Goal: Task Accomplishment & Management: Manage account settings

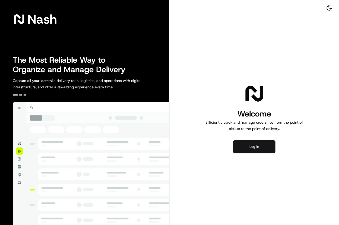
click at [247, 142] on button "Log in" at bounding box center [254, 146] width 42 height 13
